Goal: Transaction & Acquisition: Purchase product/service

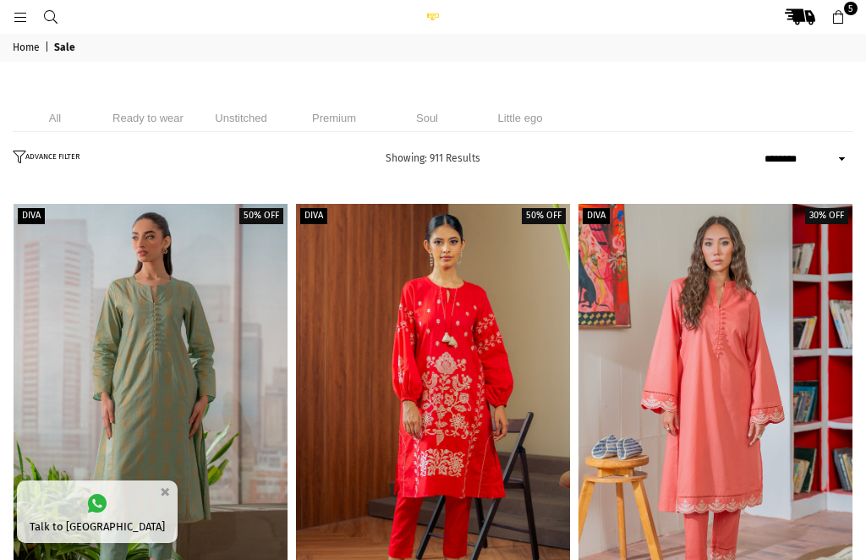
select select "******"
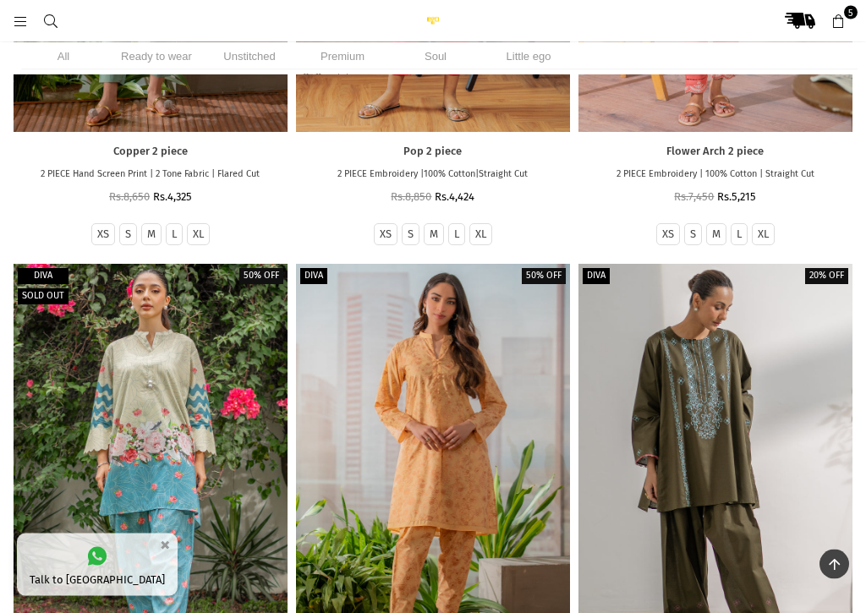
scroll to position [430, 0]
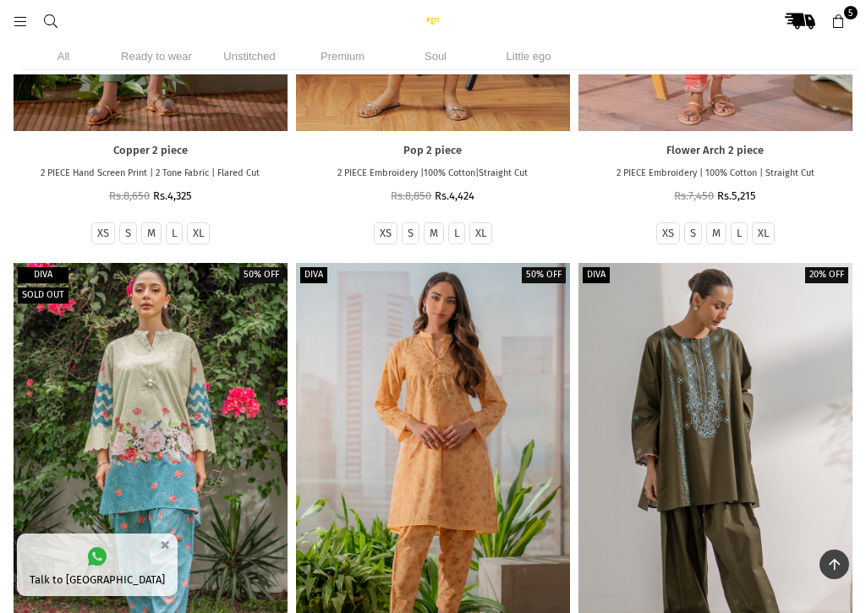
click at [778, 163] on div "Flower Arch 2 piece 2 PIECE Embroidery | 100% Cotton | Straight Cut Regular pri…" at bounding box center [715, 172] width 274 height 82
click at [261, 57] on li "Unstitched" at bounding box center [249, 56] width 85 height 28
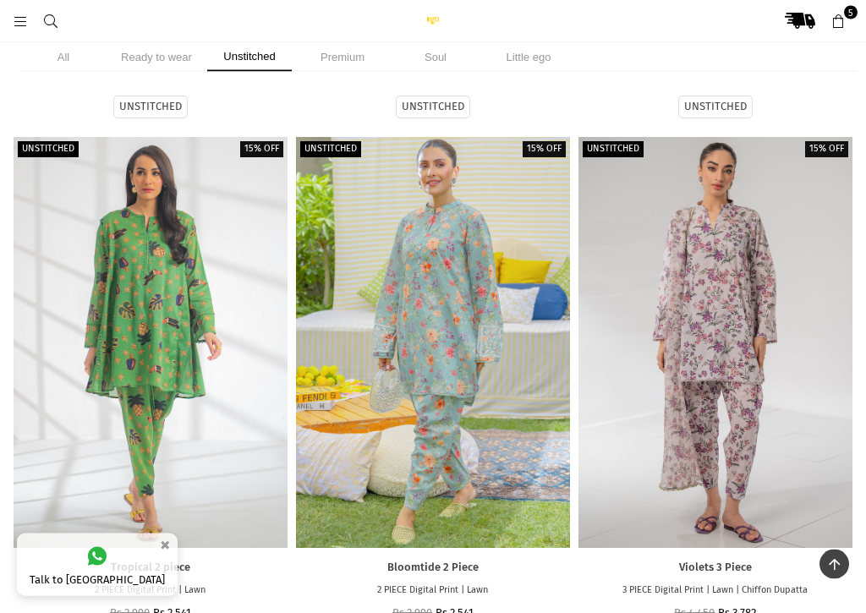
scroll to position [6546, 0]
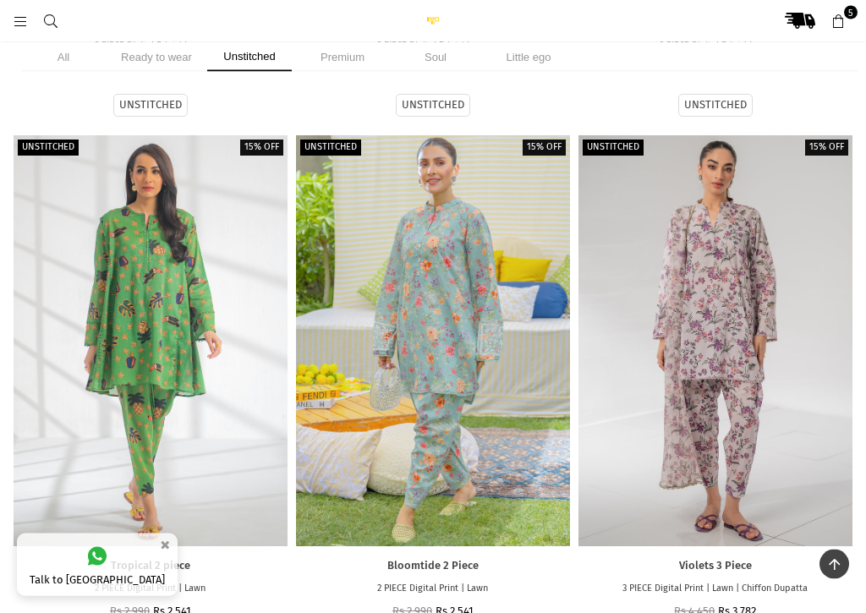
click at [432, 282] on div at bounding box center [433, 341] width 274 height 411
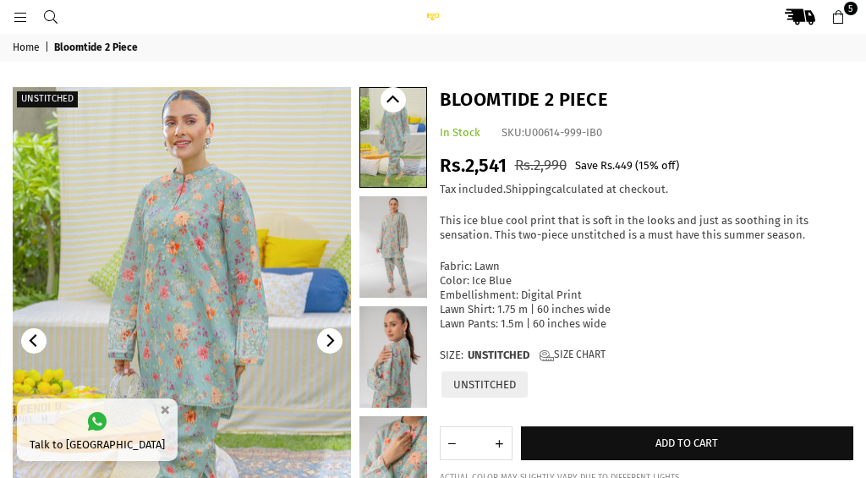
click at [689, 439] on span "Add to cart" at bounding box center [686, 442] width 63 height 13
click at [685, 436] on span "Add to cart" at bounding box center [686, 442] width 63 height 13
